Goal: Information Seeking & Learning: Learn about a topic

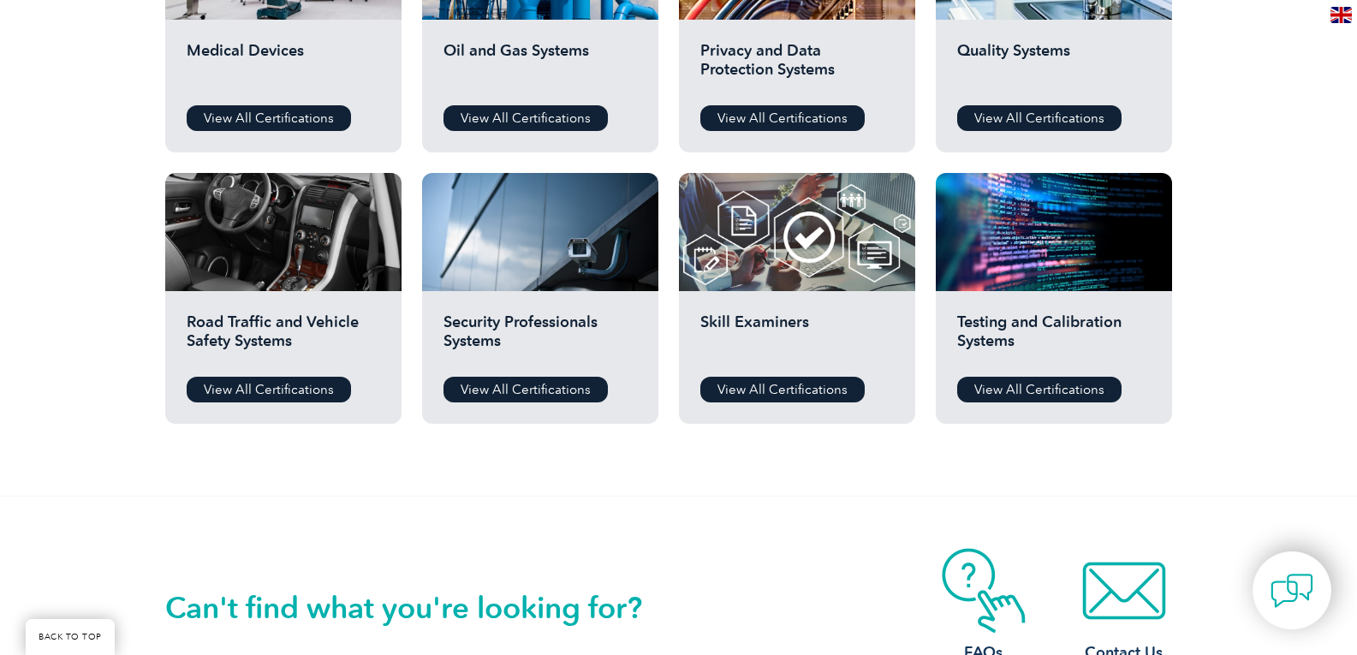
scroll to position [718, 0]
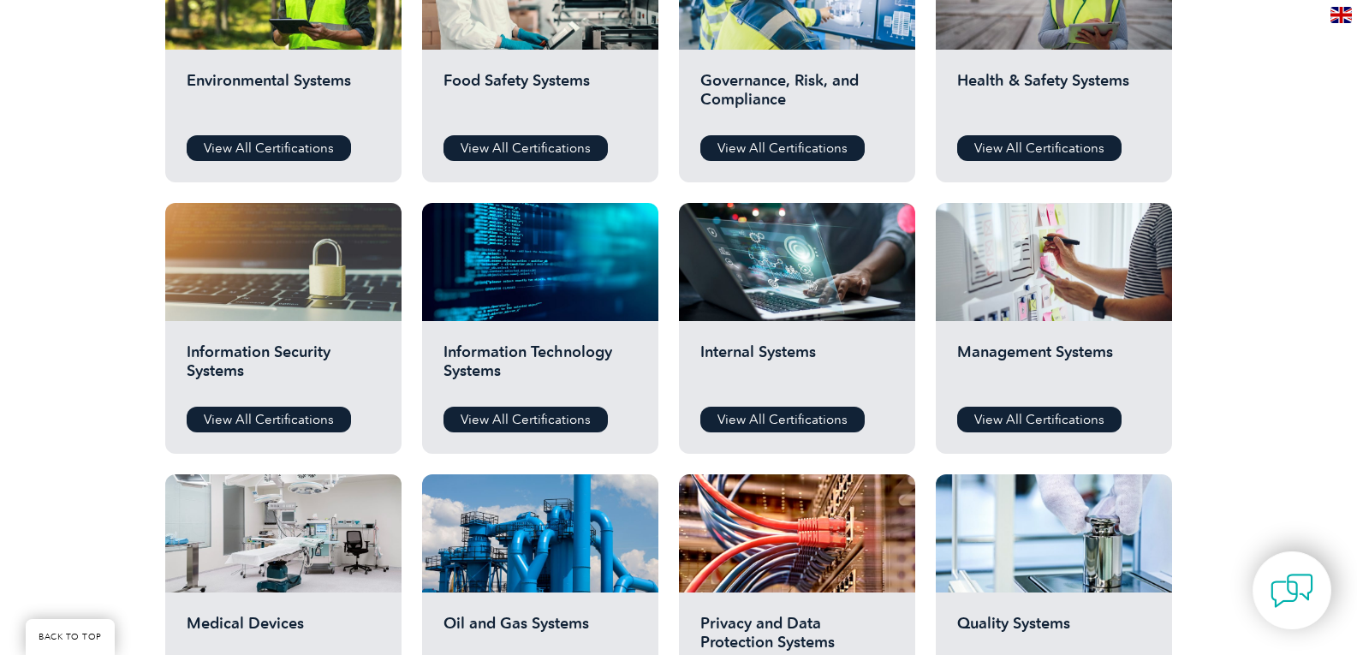
click at [568, 134] on div "Food Safety Systems View All Certifications" at bounding box center [540, 116] width 236 height 133
click at [564, 139] on link "View All Certifications" at bounding box center [526, 148] width 164 height 26
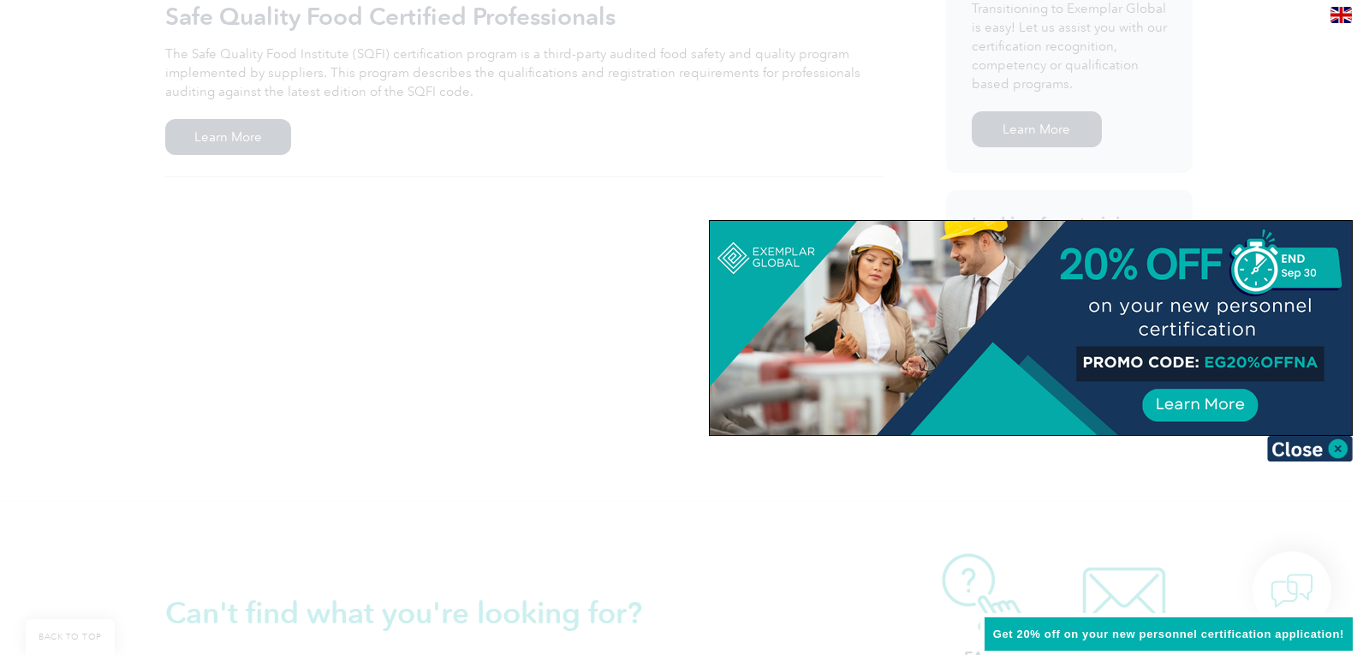
scroll to position [420, 0]
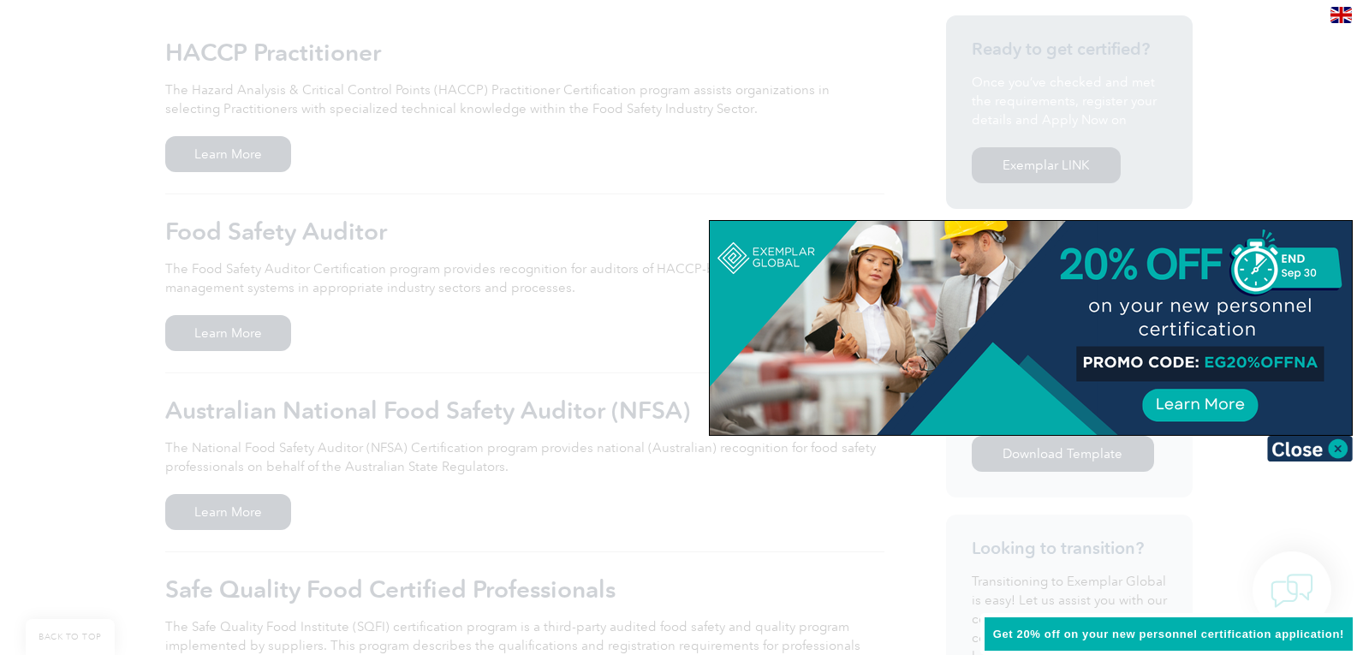
click at [227, 320] on div at bounding box center [678, 327] width 1357 height 655
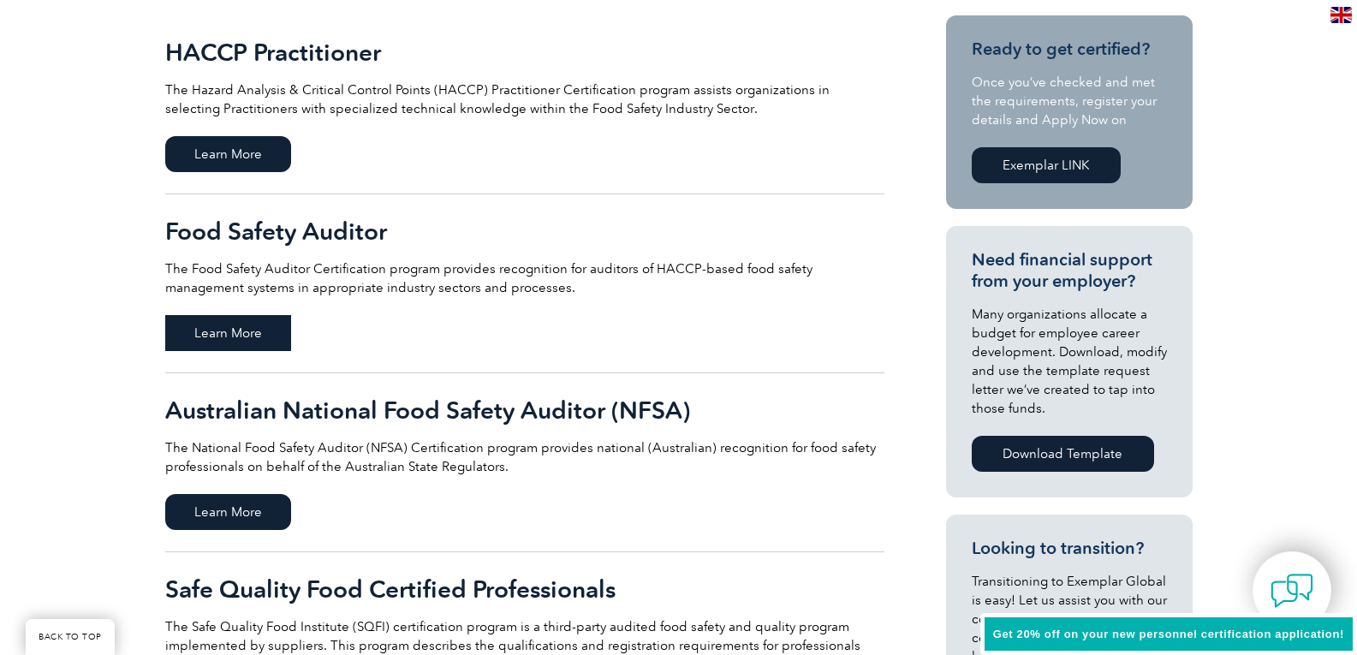
click at [241, 325] on span "Learn More" at bounding box center [228, 333] width 126 height 36
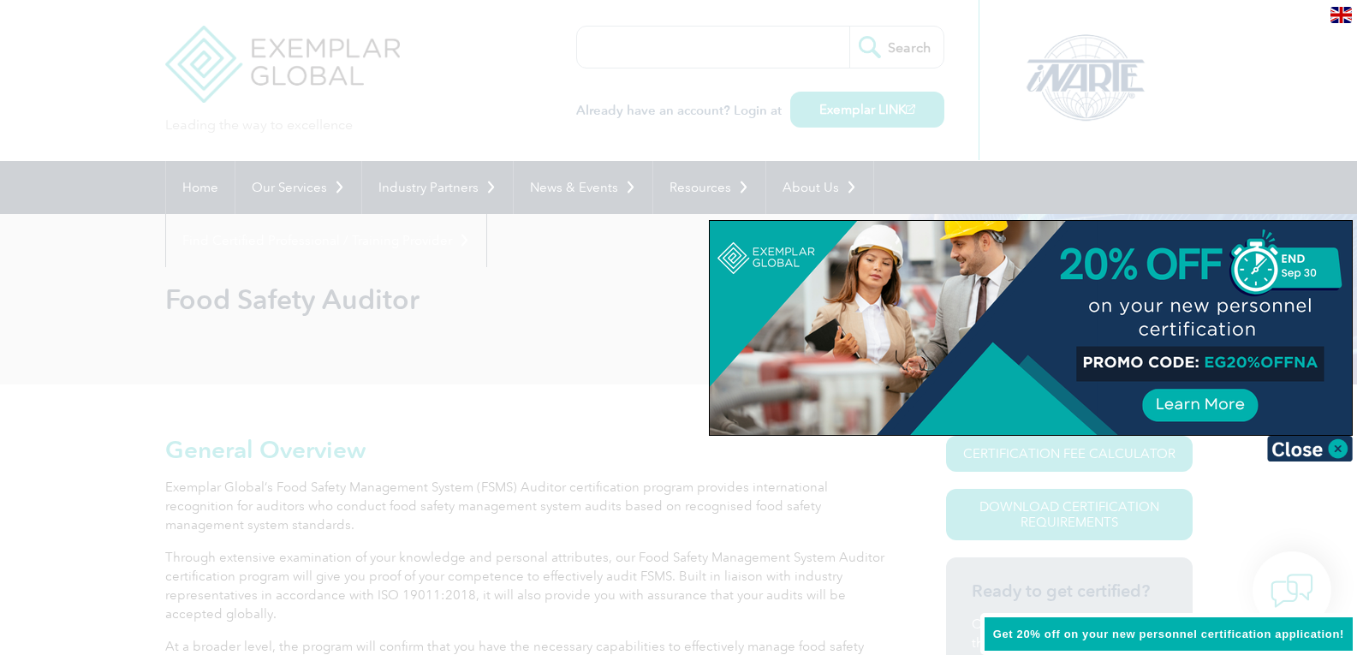
scroll to position [573, 0]
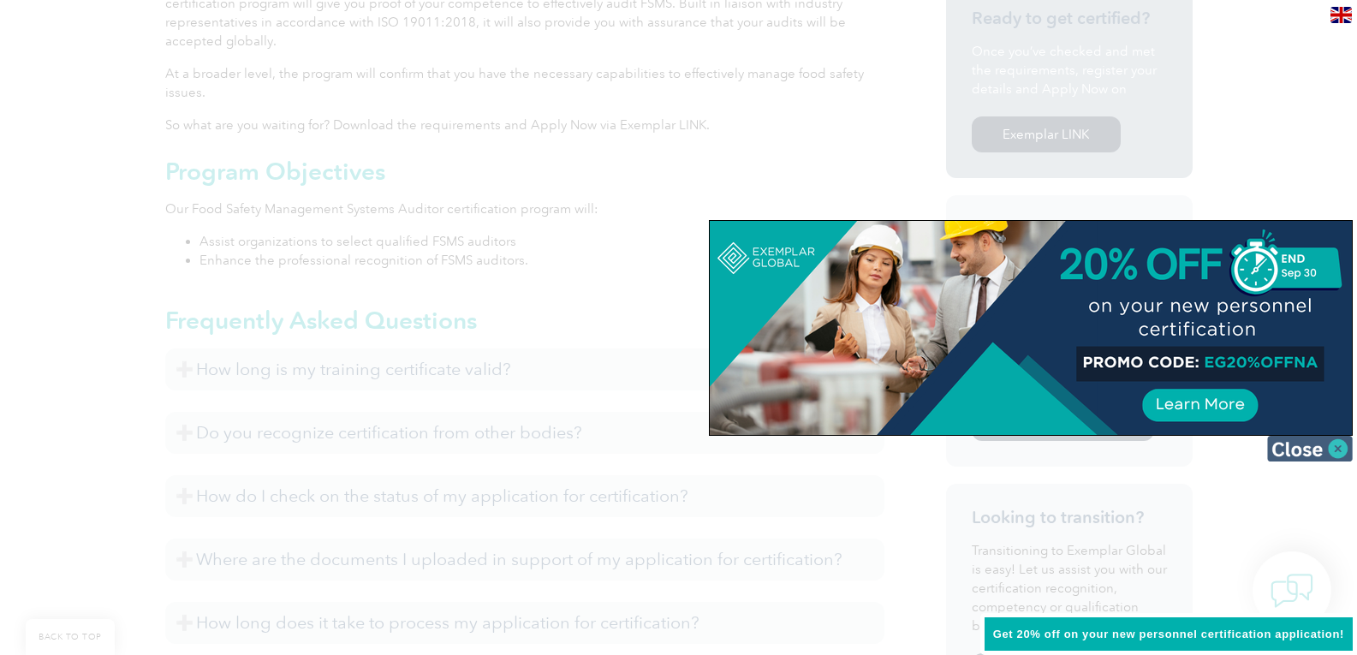
click at [1331, 448] on img at bounding box center [1310, 449] width 86 height 26
